Goal: Check status: Check status

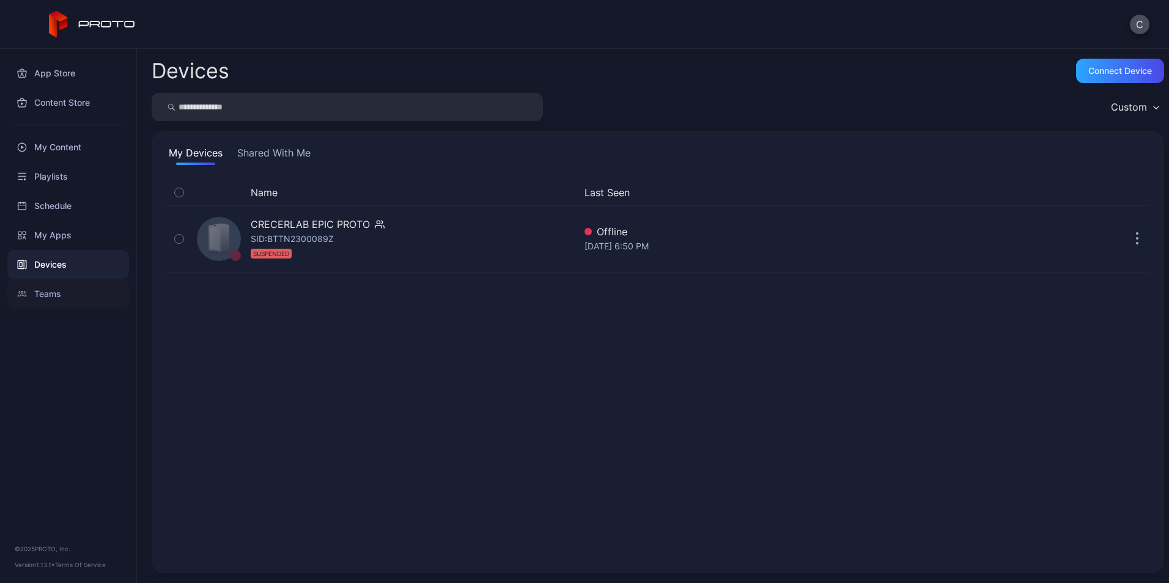
click at [54, 295] on div "Teams" at bounding box center [68, 293] width 122 height 29
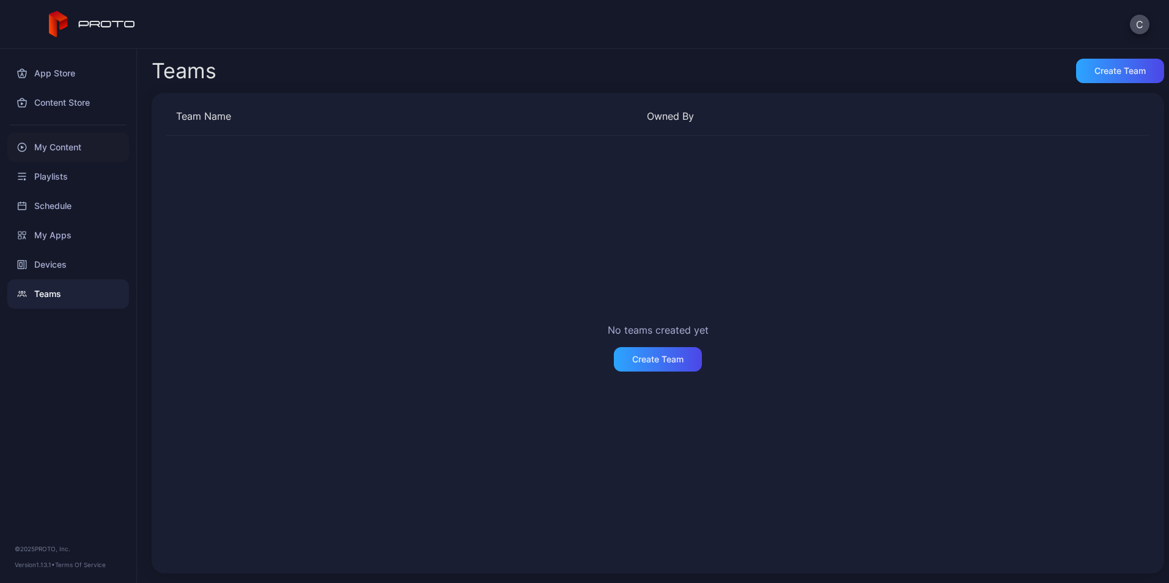
click at [63, 145] on div "My Content" at bounding box center [68, 147] width 122 height 29
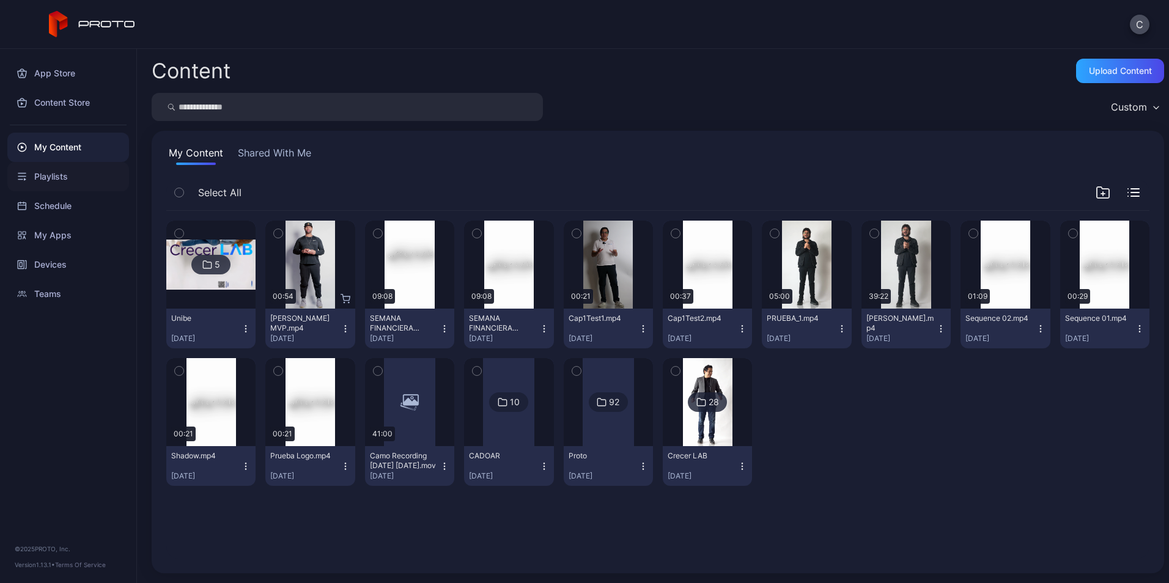
click at [53, 173] on div "Playlists" at bounding box center [68, 176] width 122 height 29
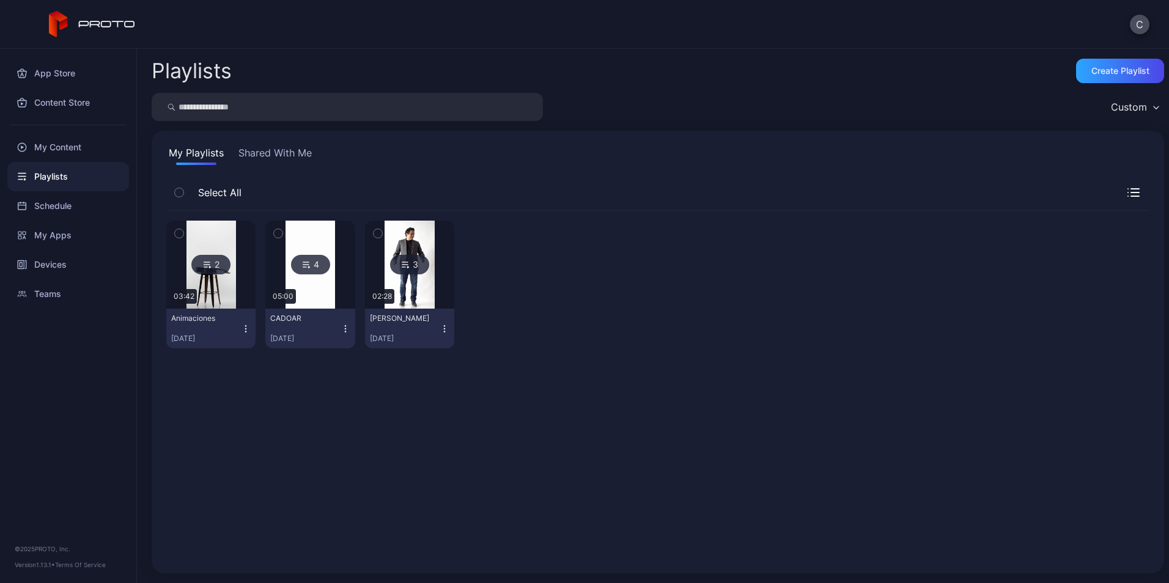
click at [218, 244] on img at bounding box center [211, 265] width 50 height 88
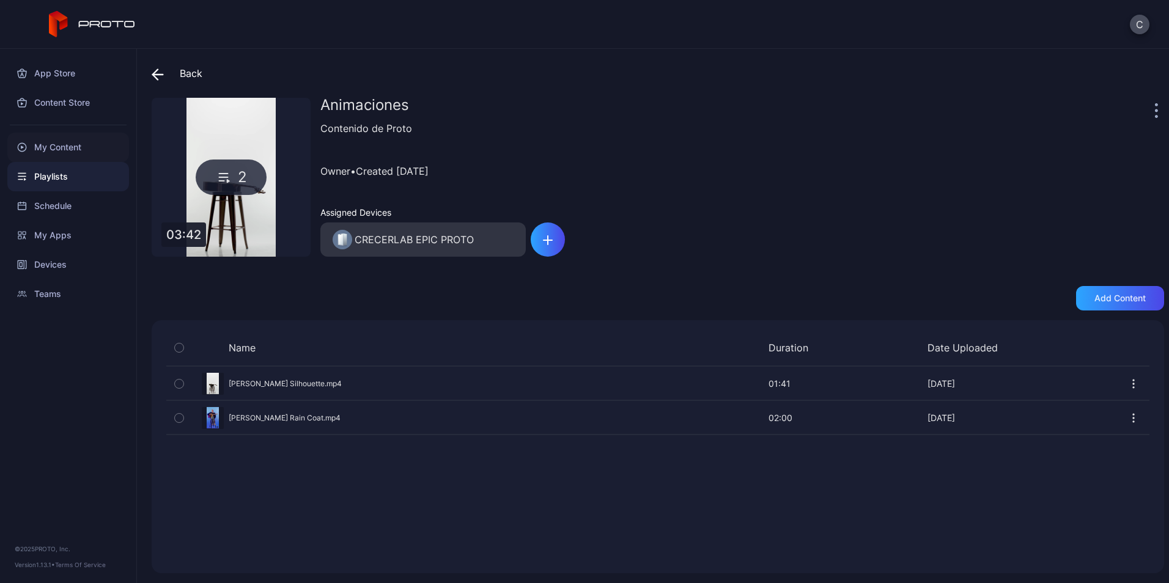
click at [54, 149] on div "My Content" at bounding box center [68, 147] width 122 height 29
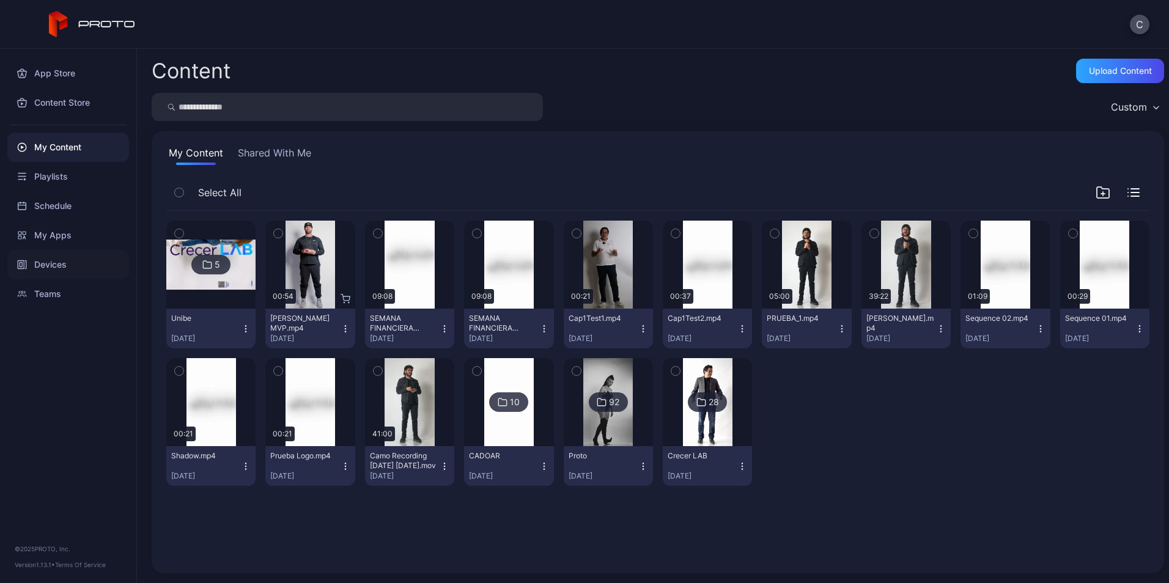
click at [45, 278] on div "Devices" at bounding box center [68, 264] width 122 height 29
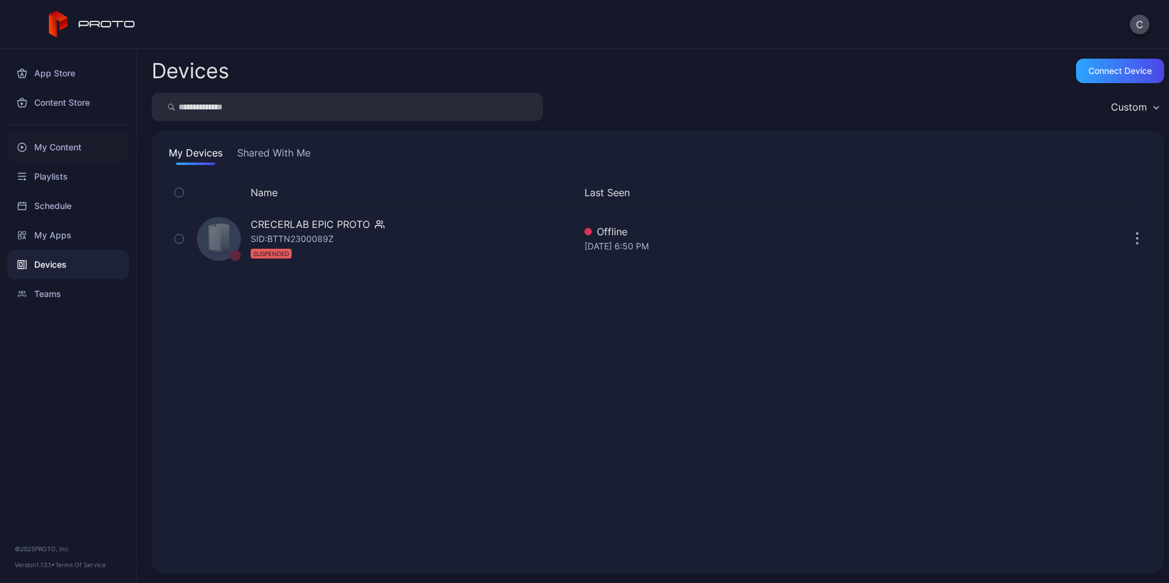
click at [60, 150] on div "My Content" at bounding box center [68, 147] width 122 height 29
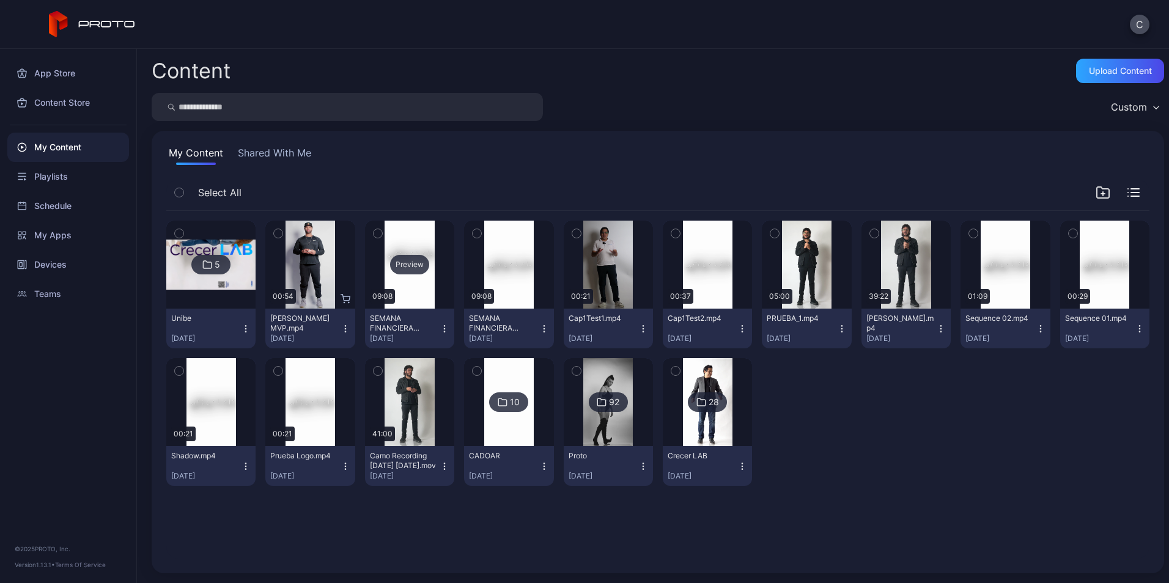
click at [411, 251] on div "Preview" at bounding box center [409, 265] width 89 height 88
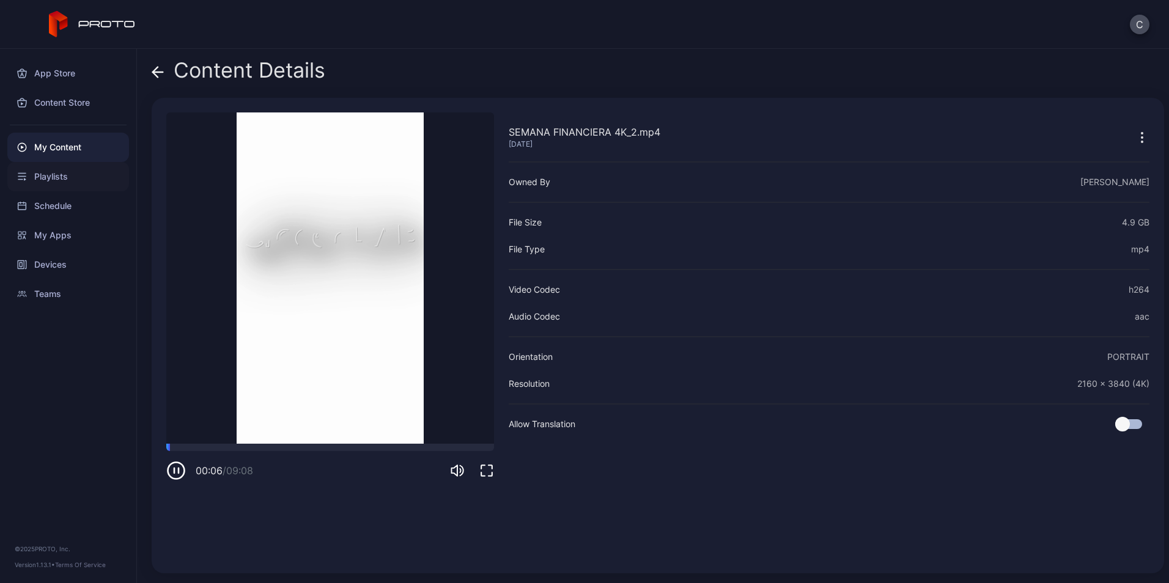
click at [63, 171] on div "Playlists" at bounding box center [68, 176] width 122 height 29
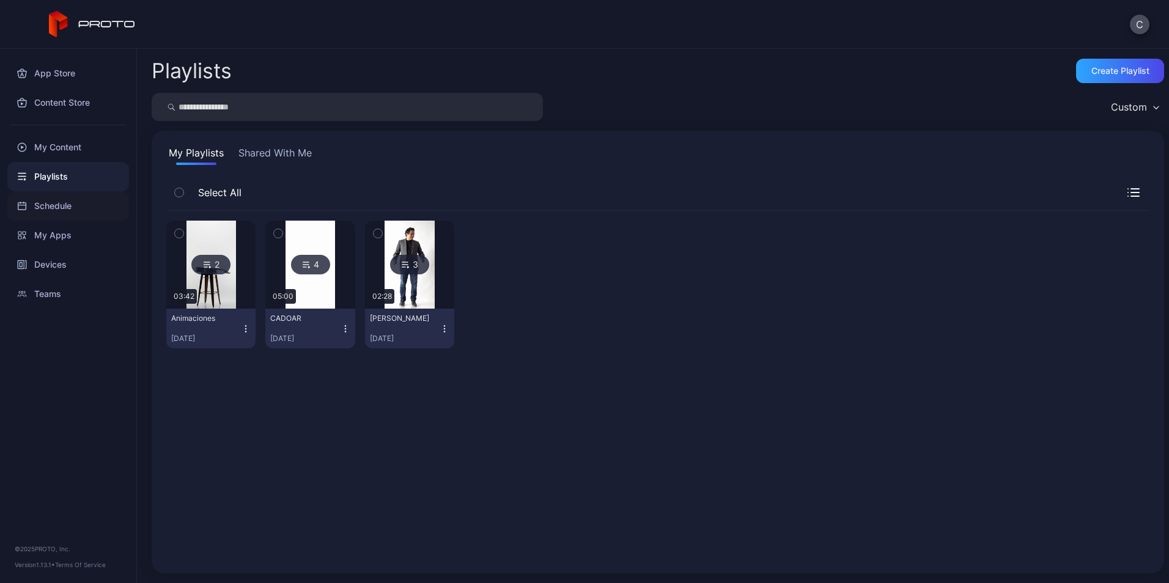
click at [68, 213] on div "Schedule" at bounding box center [68, 205] width 122 height 29
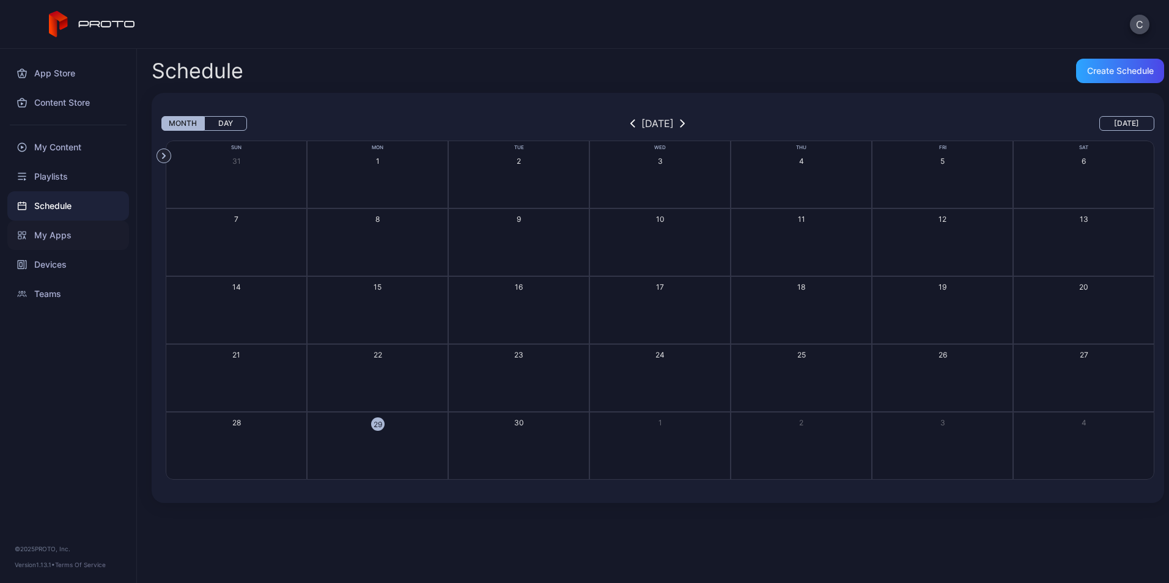
click at [50, 232] on div "My Apps" at bounding box center [68, 235] width 122 height 29
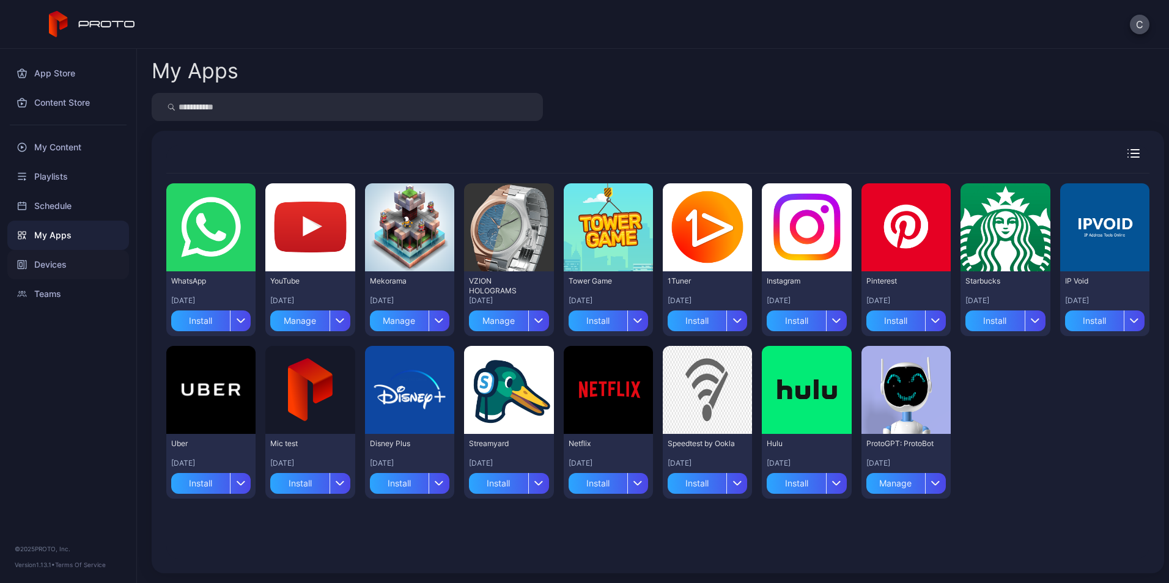
click at [64, 262] on div "Devices" at bounding box center [68, 264] width 122 height 29
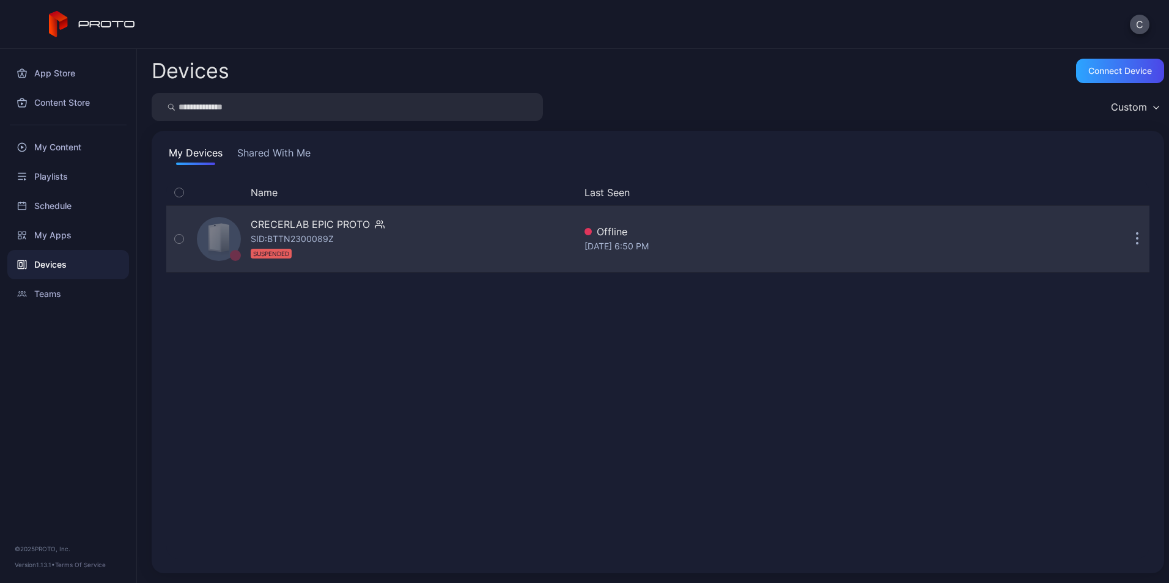
click at [311, 222] on div "CRECERLAB EPIC PROTO" at bounding box center [310, 224] width 119 height 15
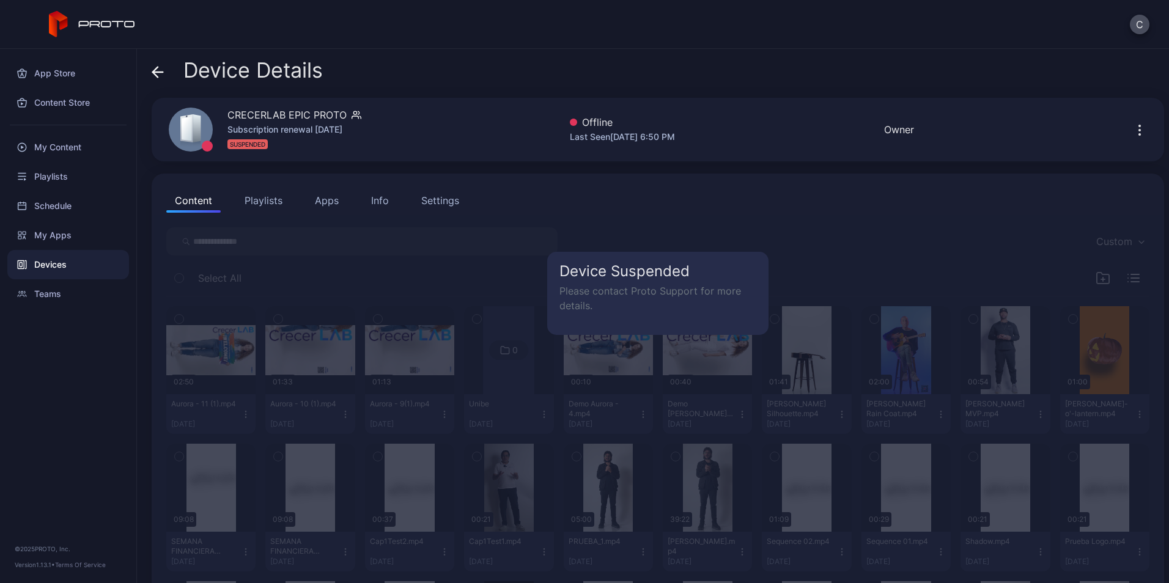
click at [677, 299] on p "Please contact Proto Support for more details." at bounding box center [657, 298] width 197 height 29
click at [62, 174] on div "Playlists" at bounding box center [68, 176] width 122 height 29
